Goal: Browse casually

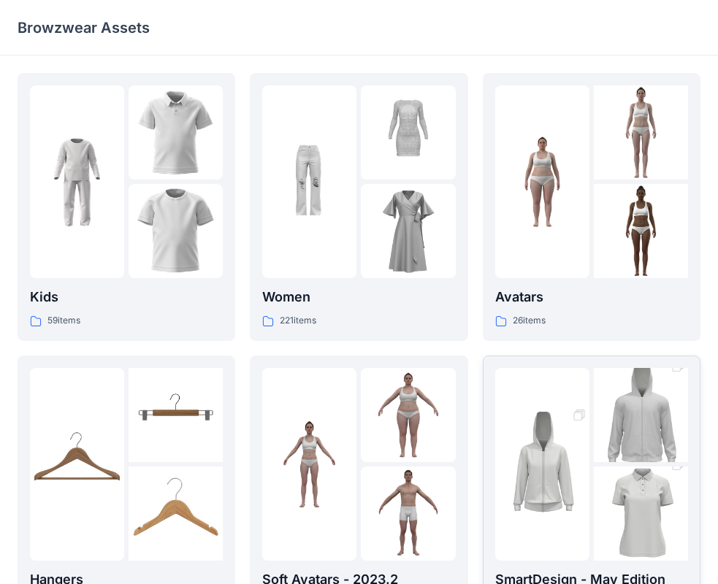
drag, startPoint x: 9, startPoint y: 302, endPoint x: 617, endPoint y: 484, distance: 634.2
click at [617, 484] on img at bounding box center [641, 514] width 94 height 142
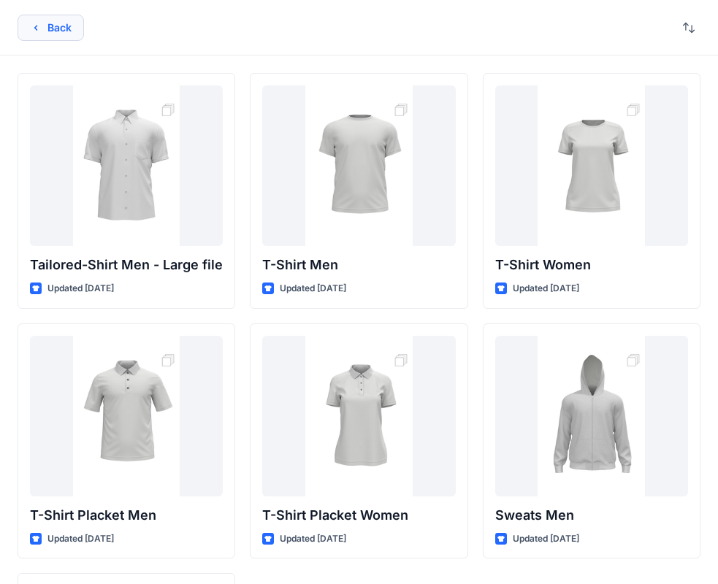
click at [32, 15] on button "Back" at bounding box center [51, 28] width 66 height 26
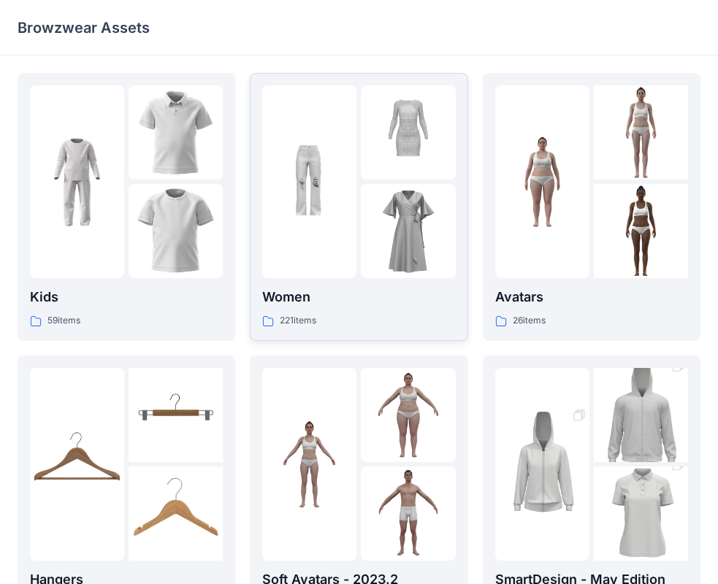
click at [360, 194] on div at bounding box center [358, 181] width 193 height 193
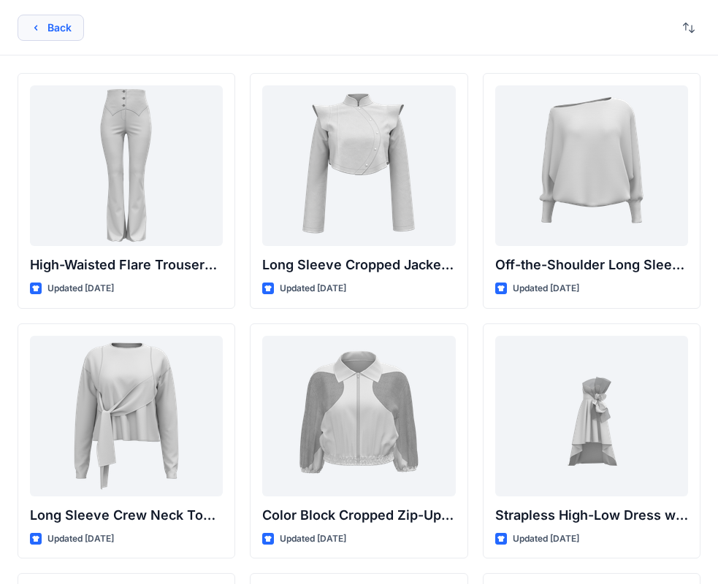
click at [61, 33] on button "Back" at bounding box center [51, 28] width 66 height 26
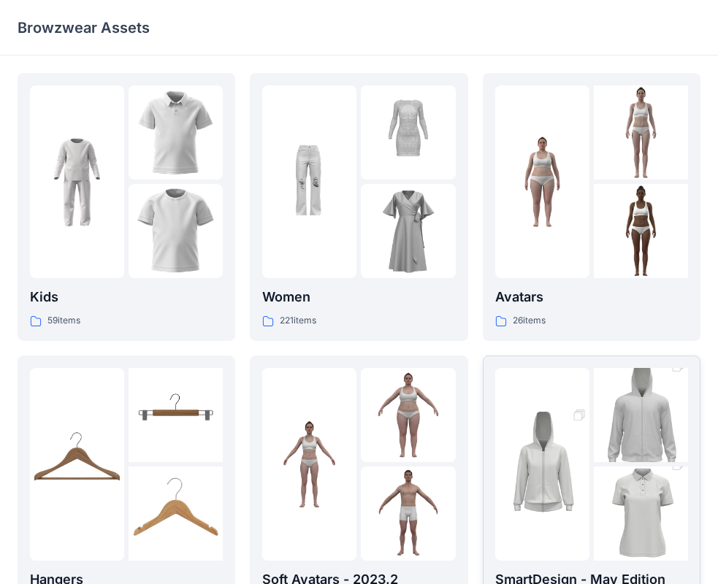
scroll to position [219, 0]
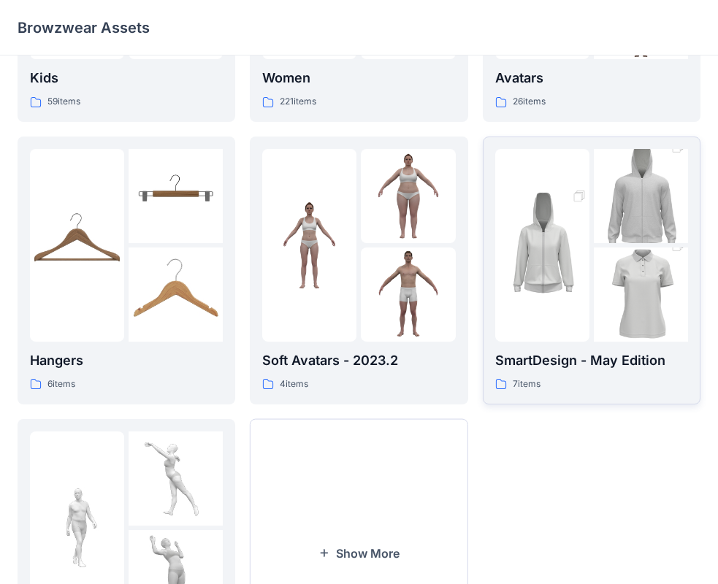
click at [551, 280] on img at bounding box center [542, 246] width 94 height 142
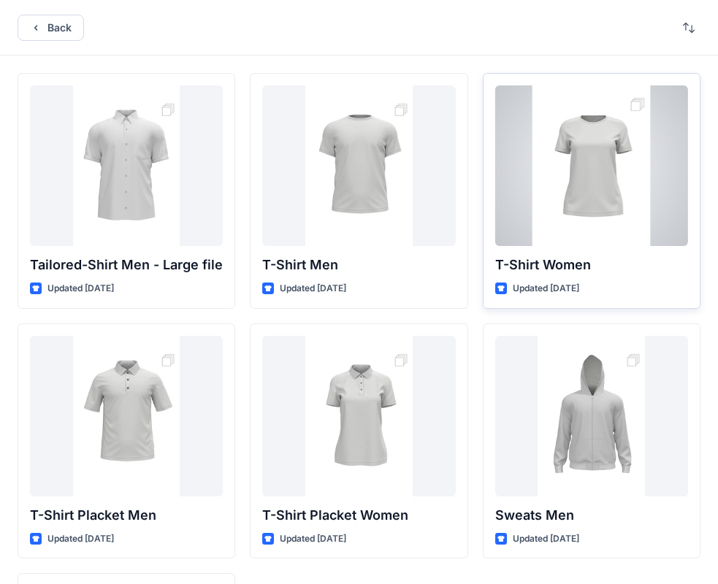
click at [598, 150] on div at bounding box center [591, 165] width 193 height 161
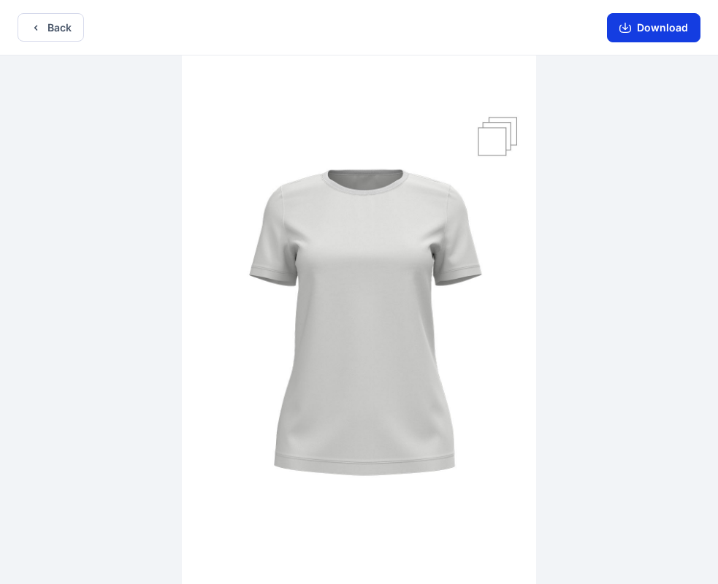
click at [640, 28] on button "Download" at bounding box center [653, 27] width 93 height 29
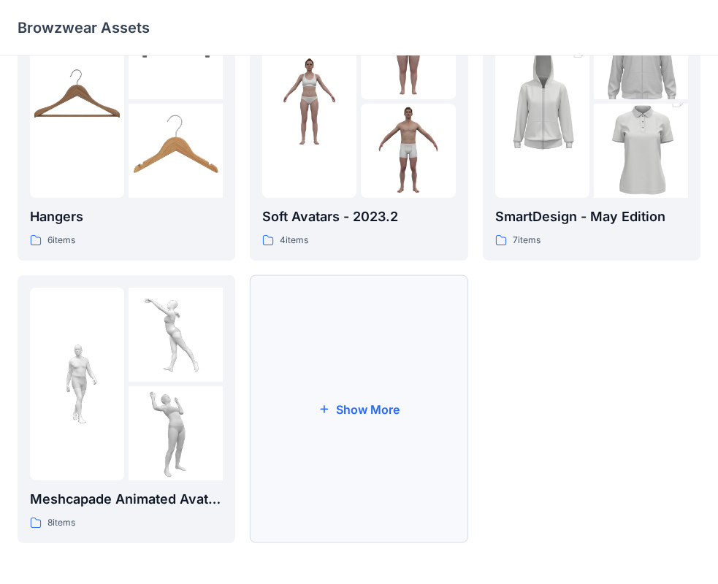
scroll to position [71, 0]
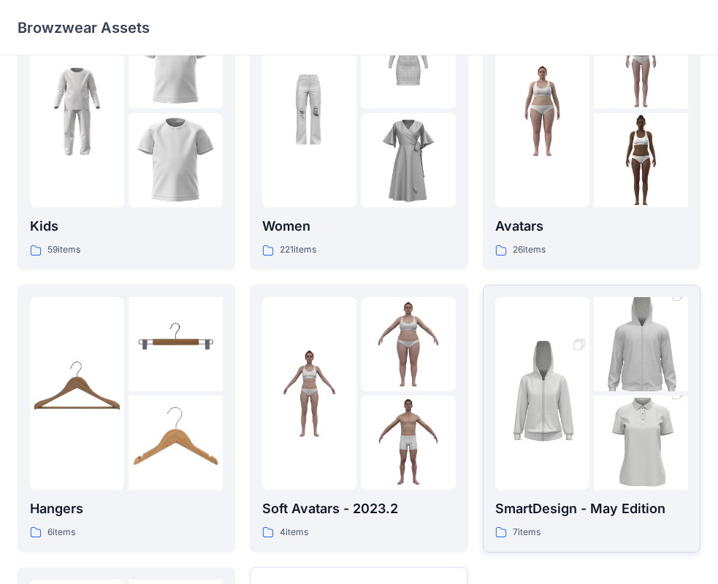
click at [582, 354] on img at bounding box center [542, 394] width 94 height 142
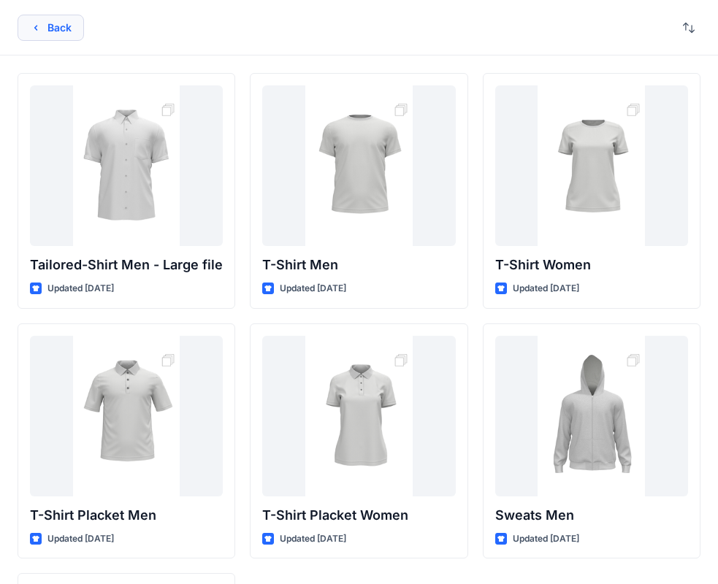
click at [73, 22] on button "Back" at bounding box center [51, 28] width 66 height 26
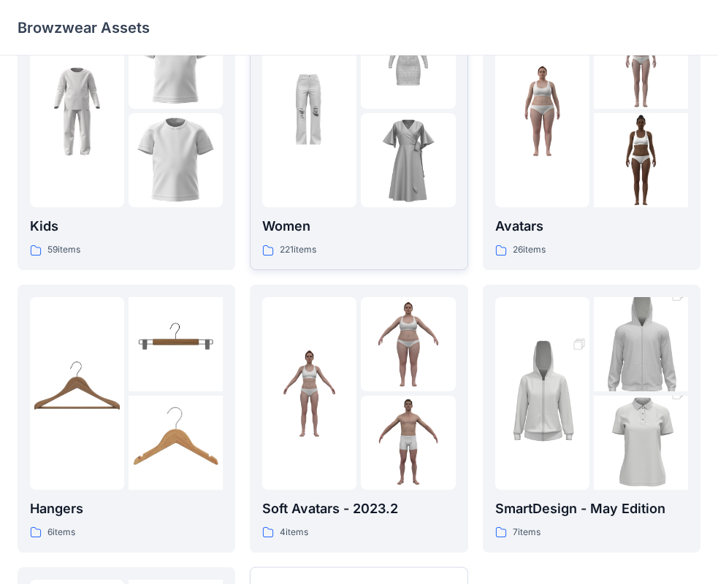
click at [358, 125] on div at bounding box center [358, 111] width 193 height 193
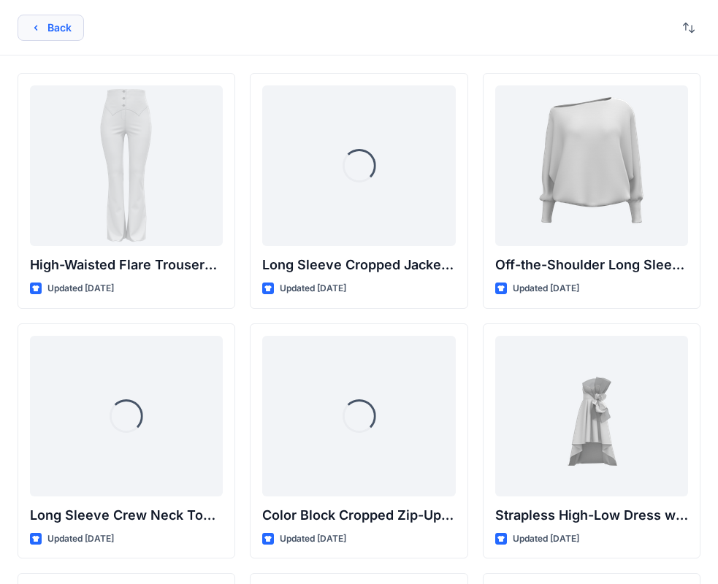
click at [62, 30] on button "Back" at bounding box center [51, 28] width 66 height 26
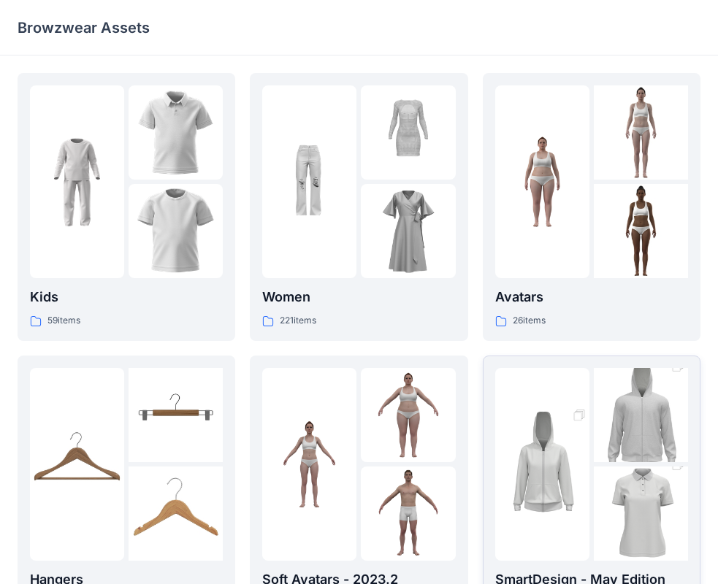
scroll to position [219, 0]
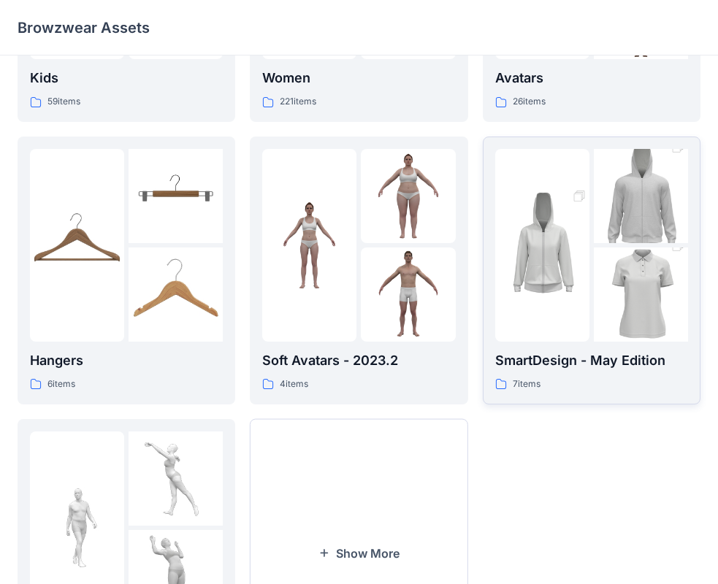
click at [615, 322] on img at bounding box center [641, 295] width 94 height 142
